Goal: Transaction & Acquisition: Purchase product/service

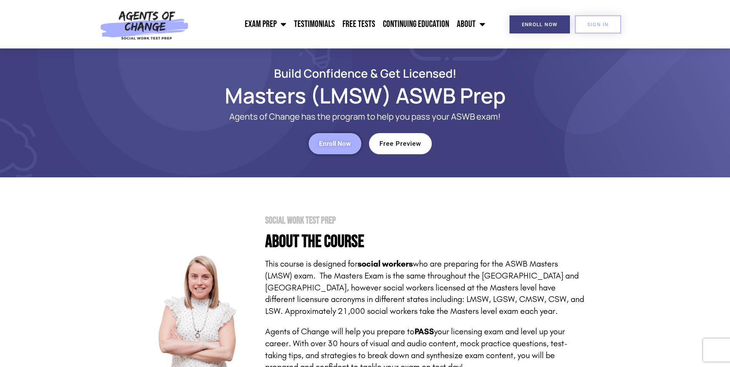
click at [330, 149] on link "Enroll Now" at bounding box center [335, 143] width 53 height 21
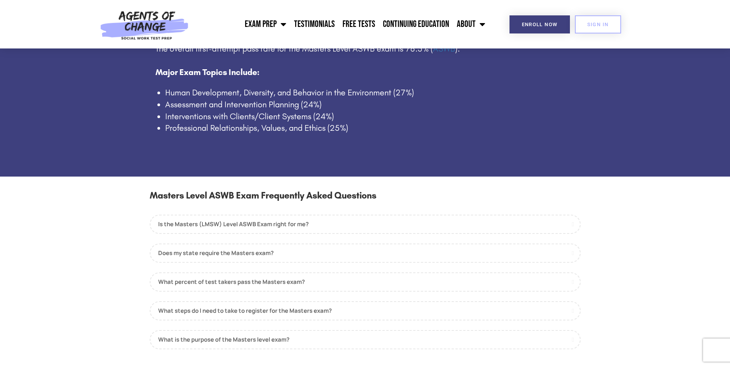
scroll to position [693, 0]
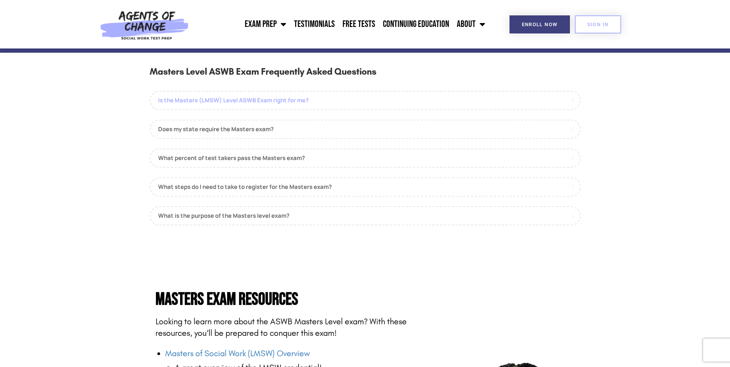
click at [217, 99] on link "Is the Masters (LMSW) Level ASWB Exam right for me?" at bounding box center [365, 100] width 431 height 19
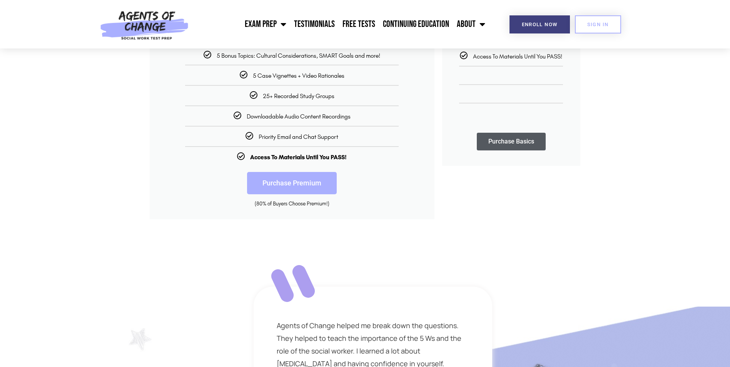
scroll to position [231, 0]
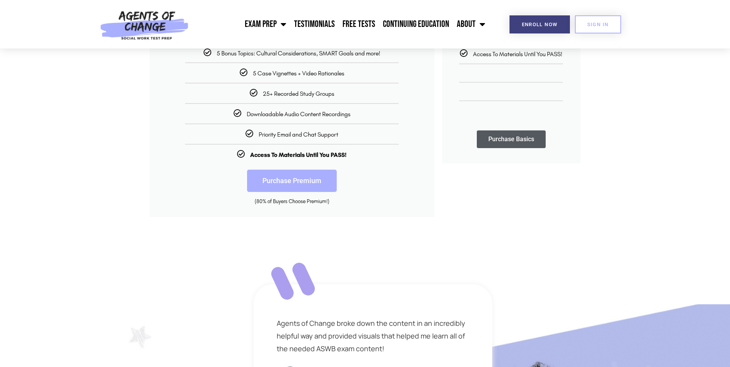
click at [311, 182] on link "Purchase Premium" at bounding box center [292, 181] width 90 height 22
